Goal: Transaction & Acquisition: Book appointment/travel/reservation

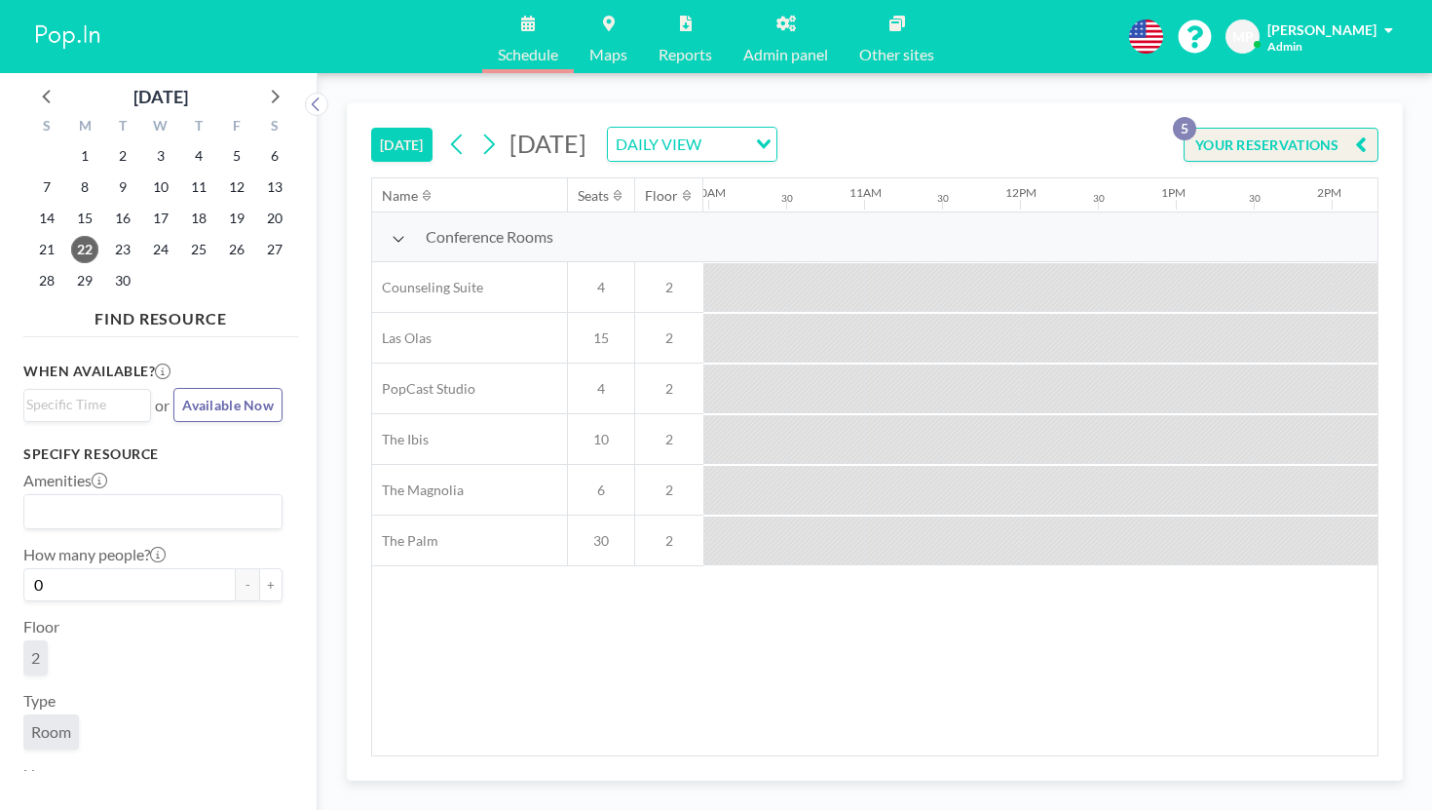
scroll to position [0, 1646]
click at [479, 130] on icon at bounding box center [488, 144] width 19 height 29
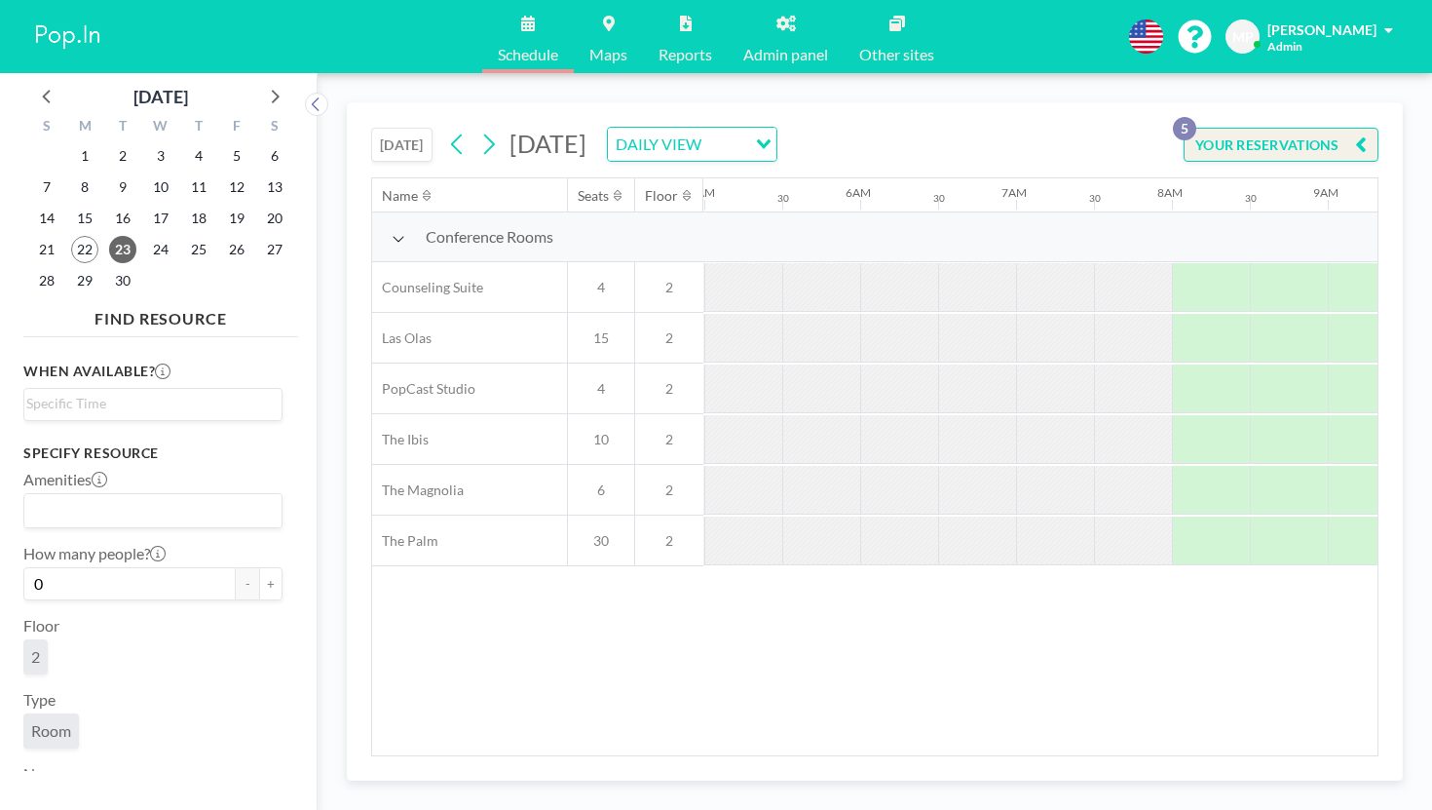
scroll to position [0, 1013]
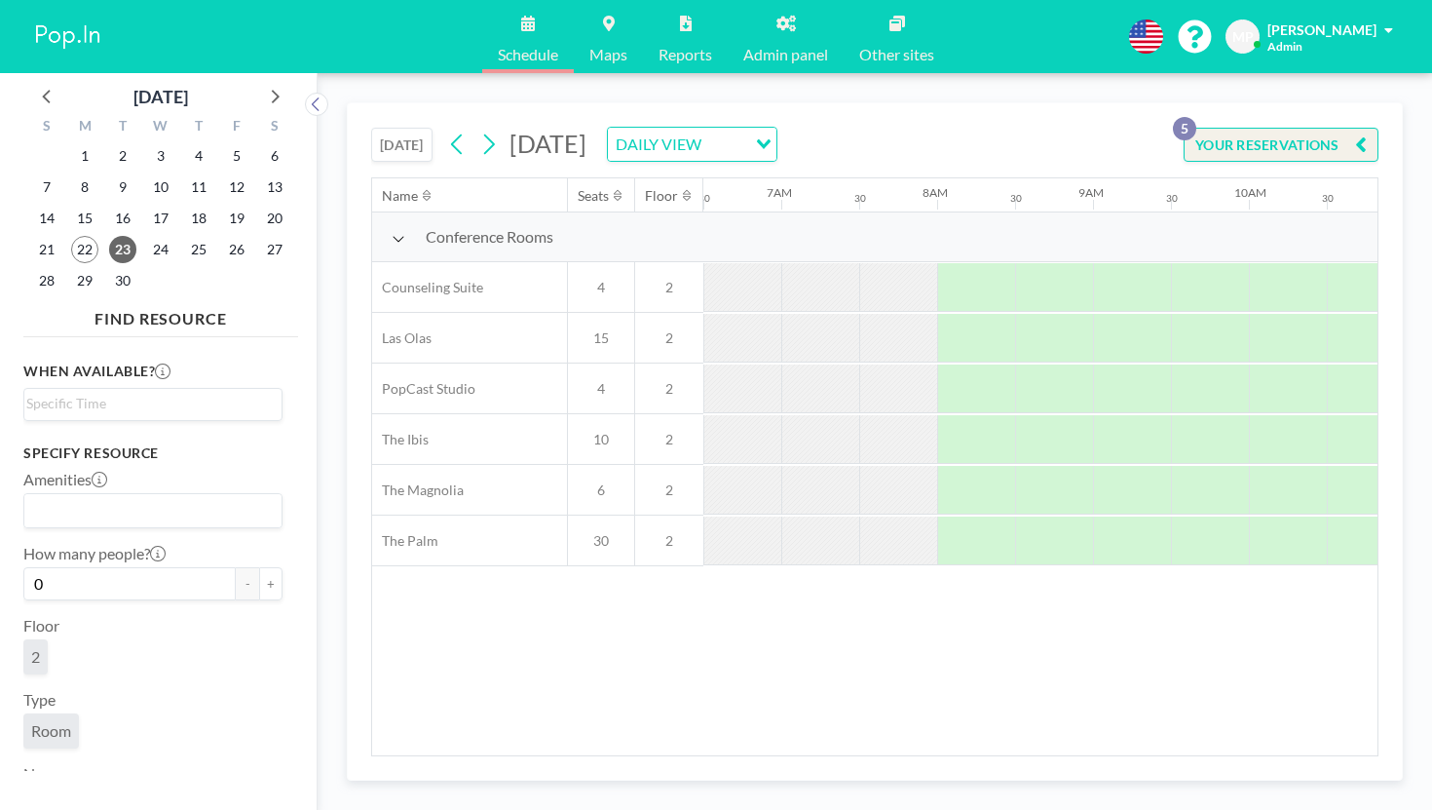
click at [371, 128] on button "[DATE]" at bounding box center [401, 145] width 61 height 34
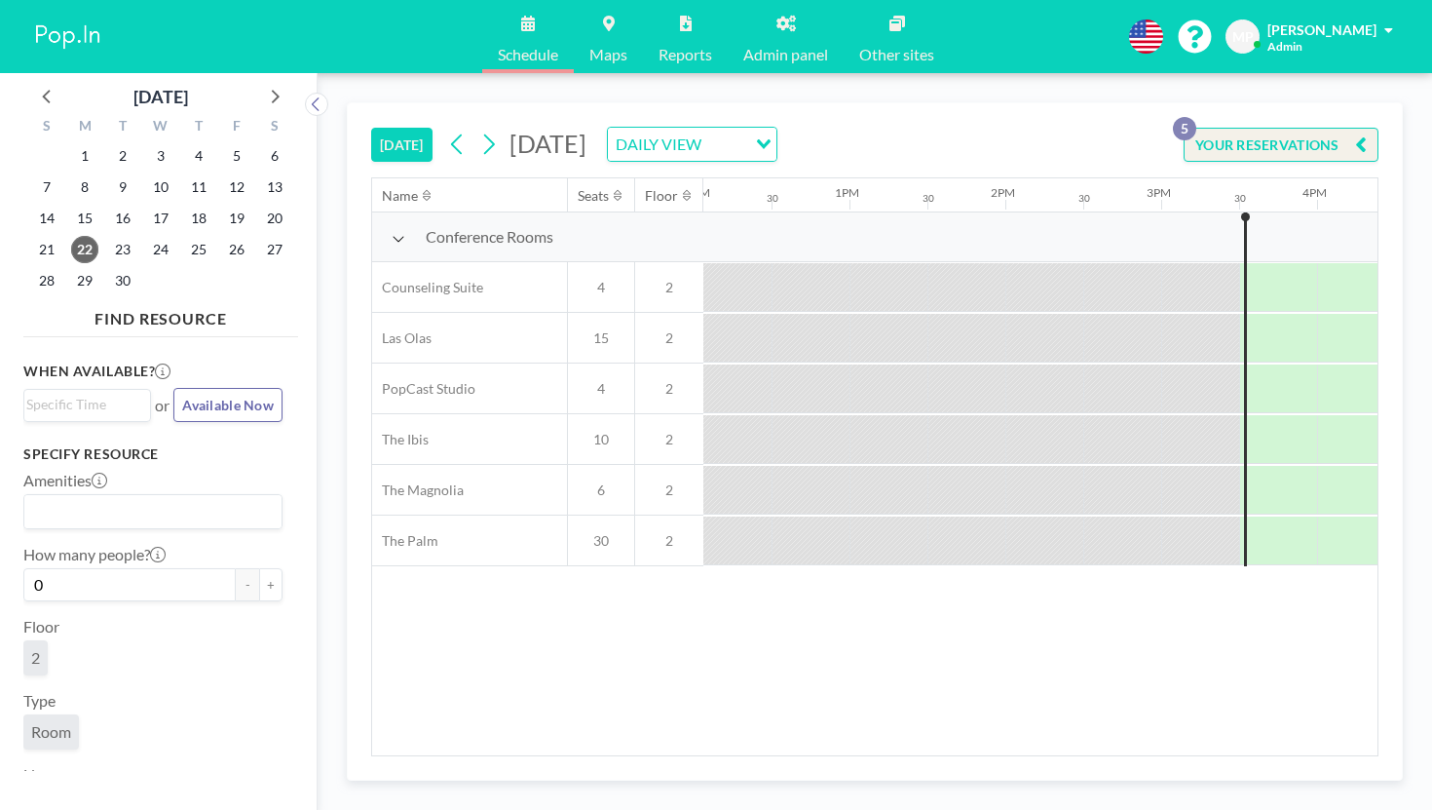
scroll to position [0, 1900]
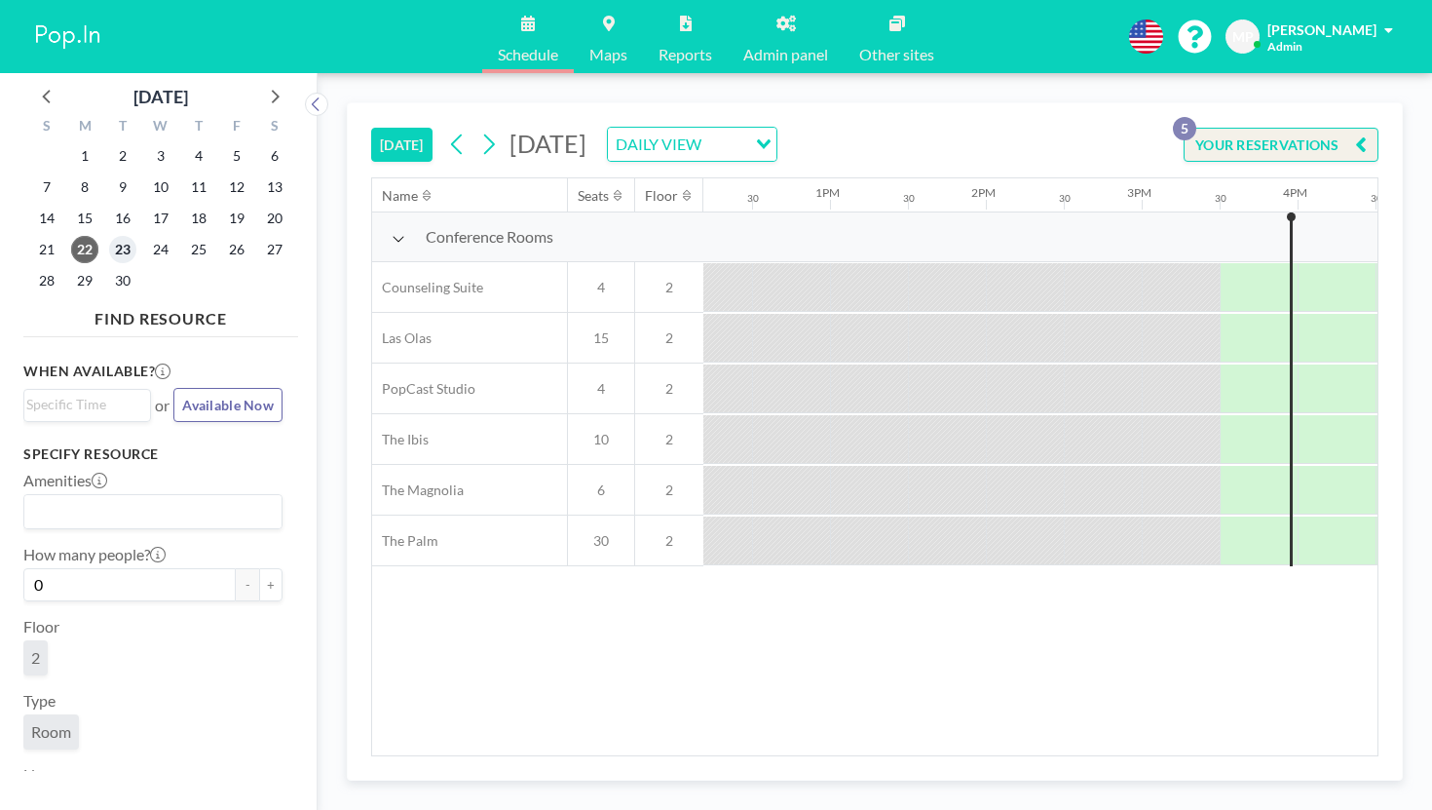
click at [109, 236] on span "23" at bounding box center [122, 249] width 27 height 27
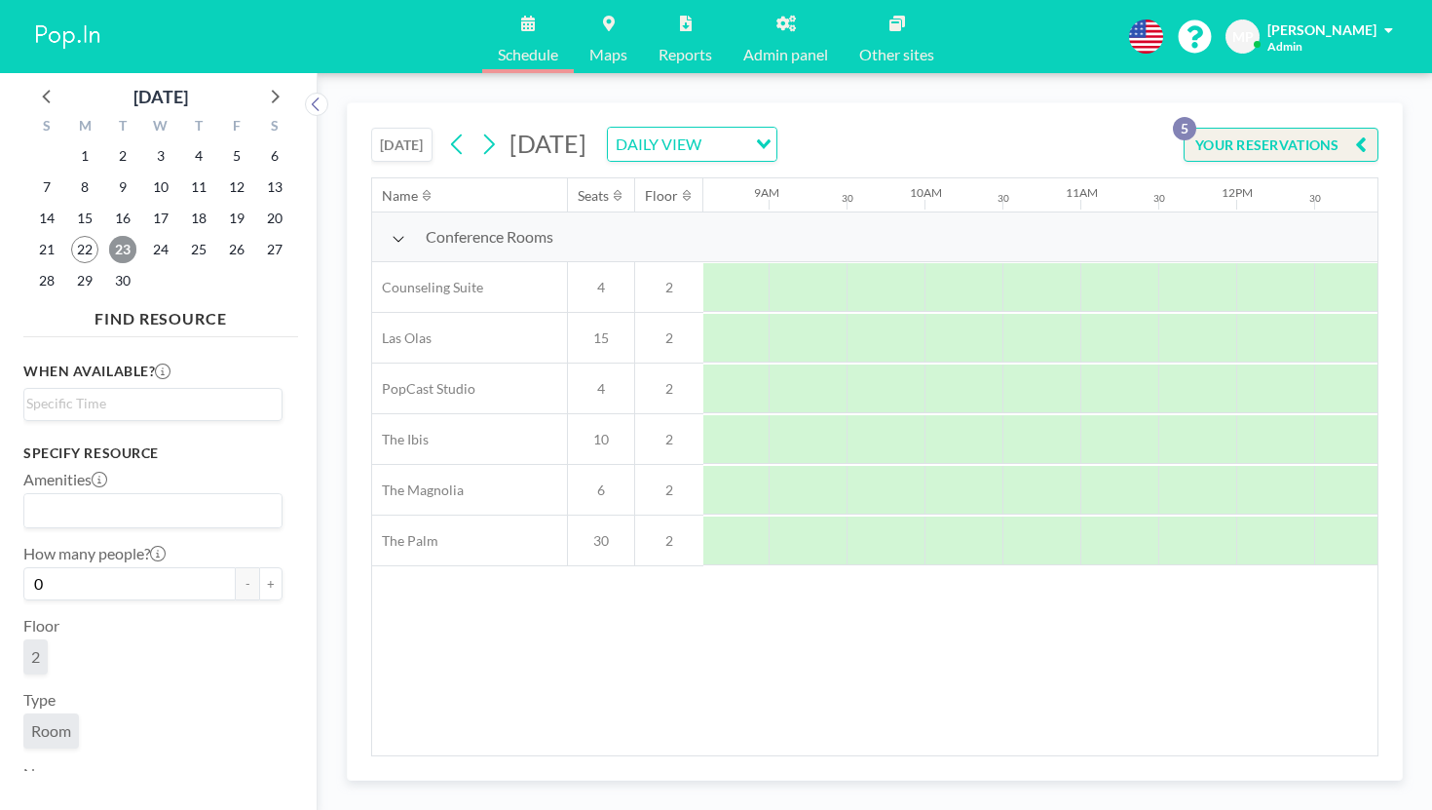
scroll to position [0, 1349]
drag, startPoint x: 1219, startPoint y: 358, endPoint x: 1349, endPoint y: 354, distance: 130.6
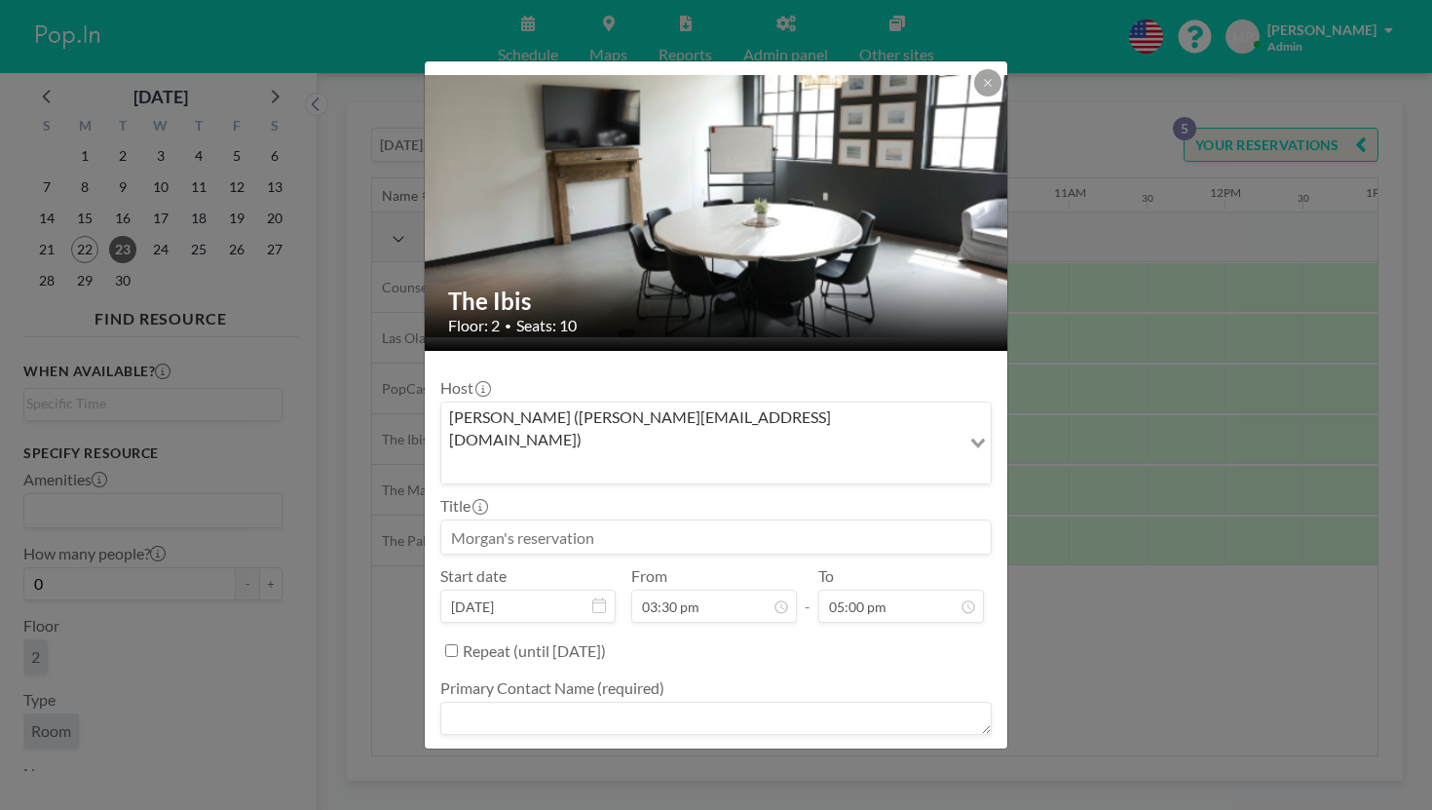
click at [685, 520] on input at bounding box center [715, 536] width 549 height 33
type input "JAMES HARRIS"
click at [677, 701] on textarea at bounding box center [715, 717] width 551 height 33
type textarea "JAMES HARRIS"
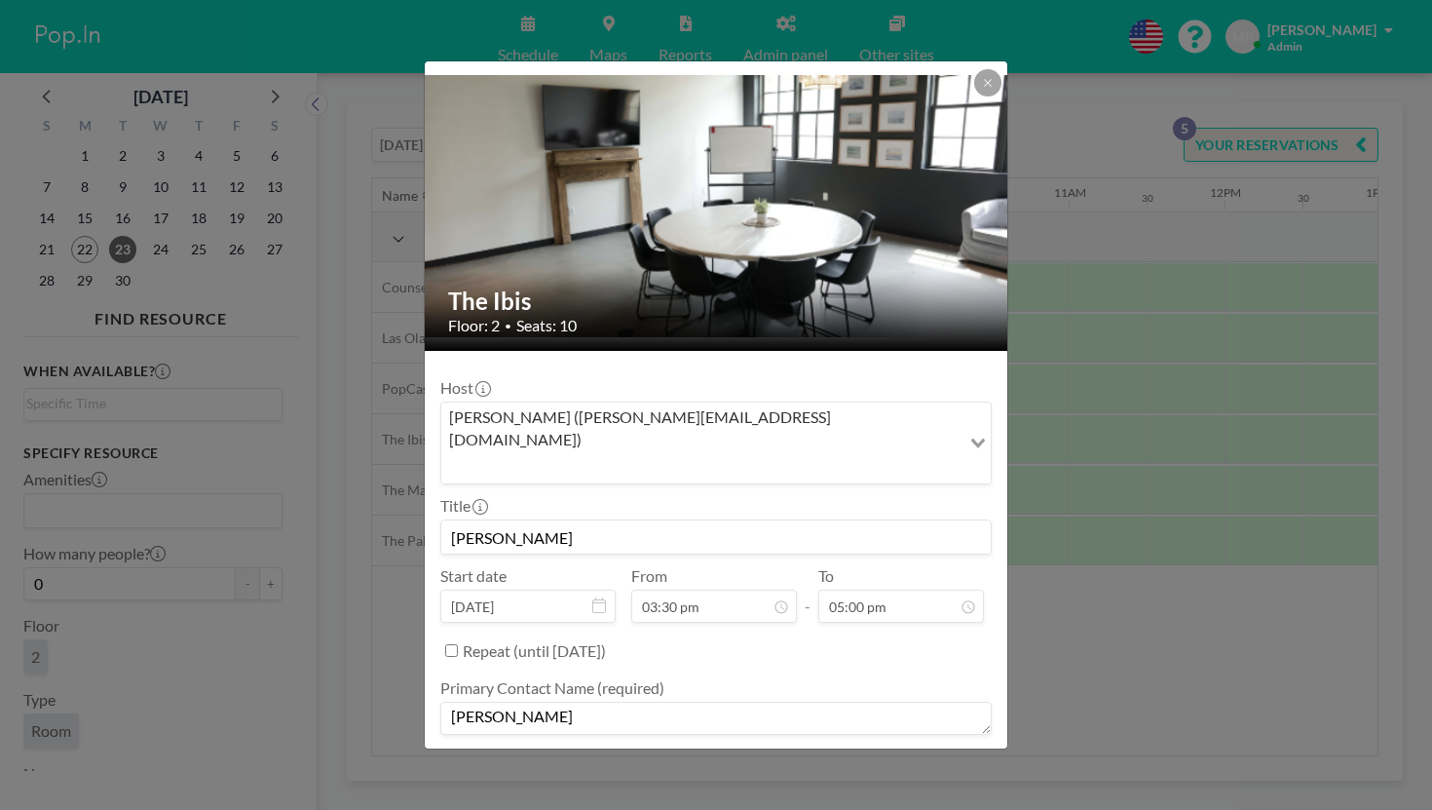
click at [677, 774] on textarea at bounding box center [715, 790] width 551 height 33
type textarea "-"
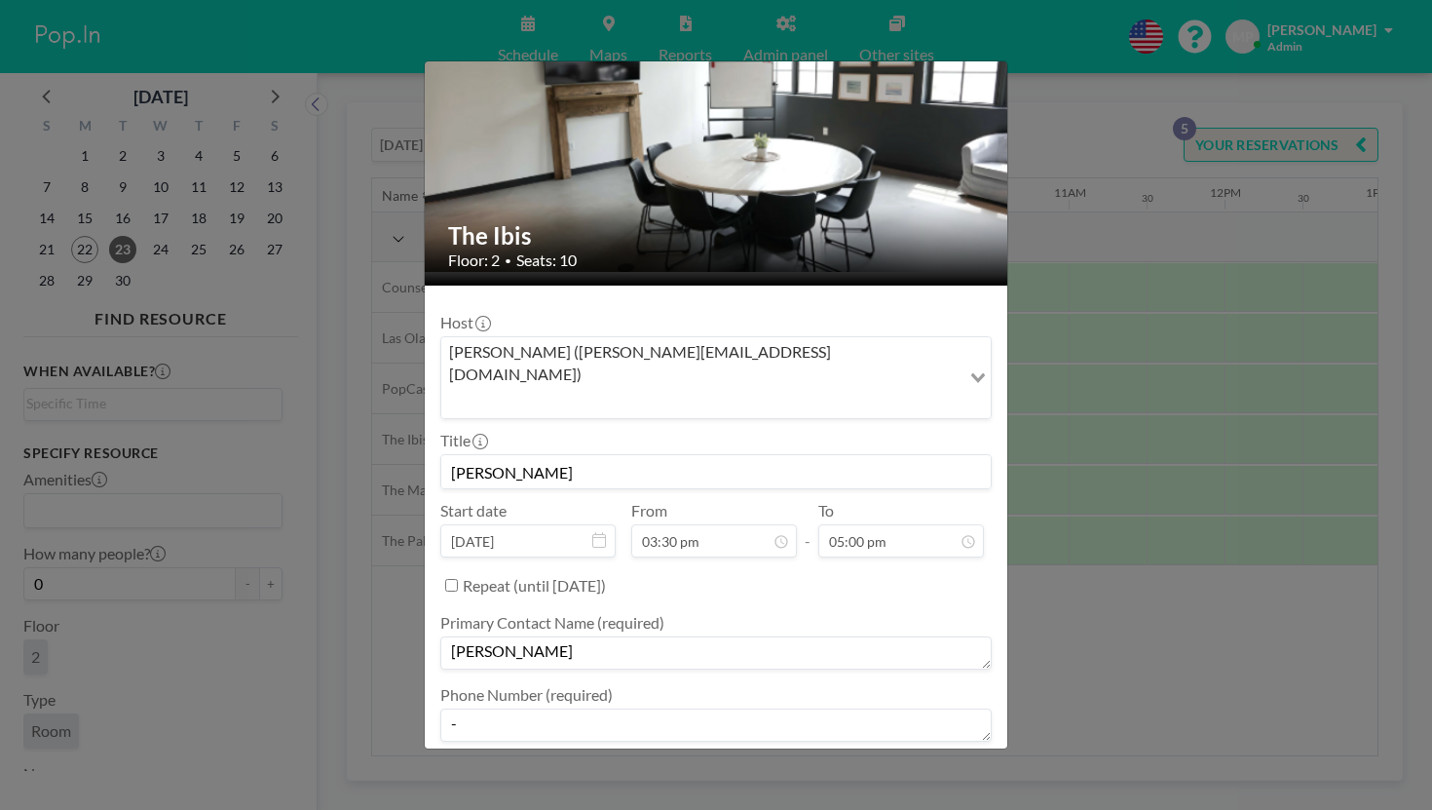
type textarea "MEMBER"
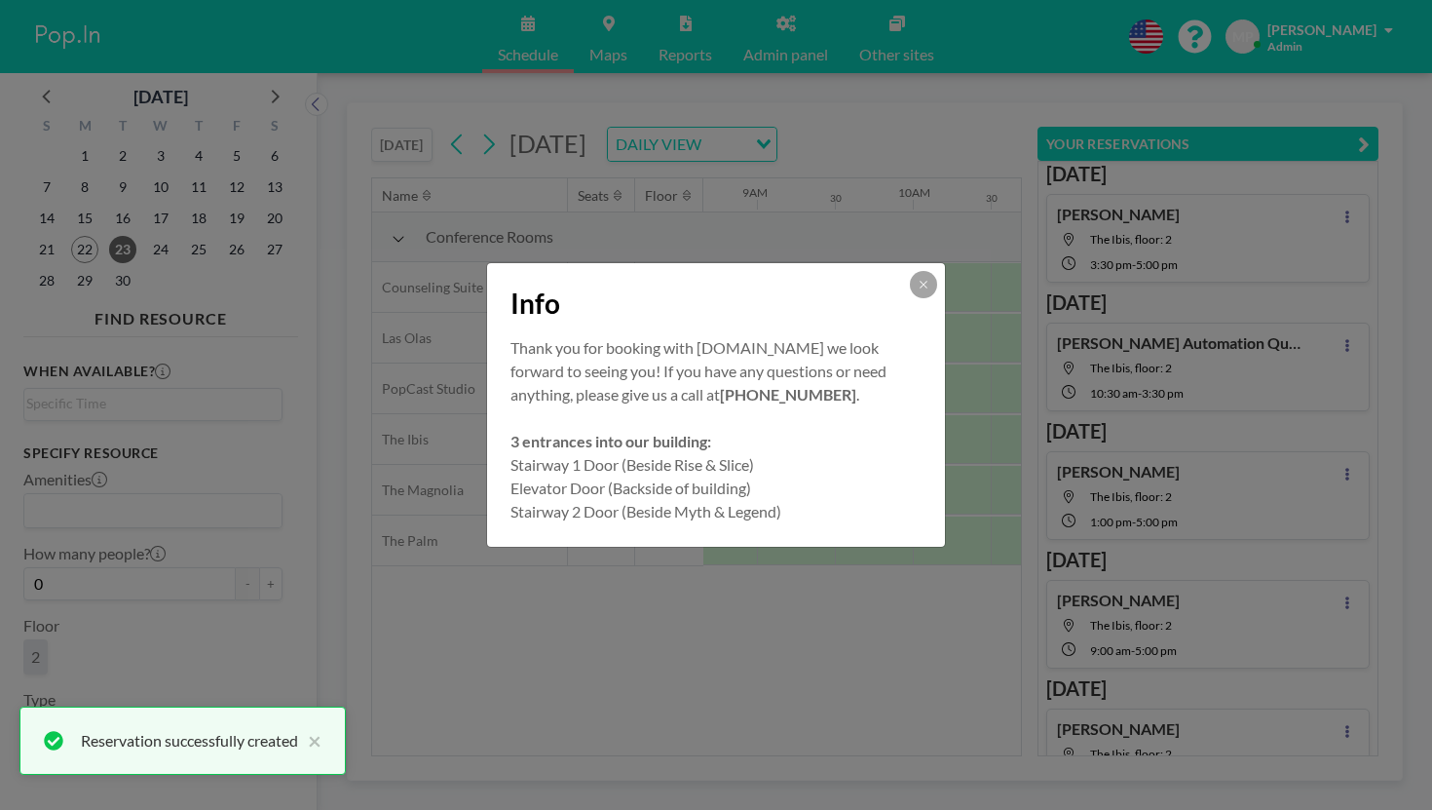
scroll to position [0, 0]
click at [910, 295] on button at bounding box center [923, 284] width 27 height 27
